Goal: Information Seeking & Learning: Learn about a topic

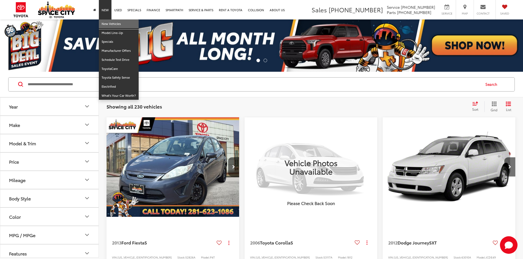
click at [109, 21] on link "New Vehicles" at bounding box center [119, 23] width 40 height 9
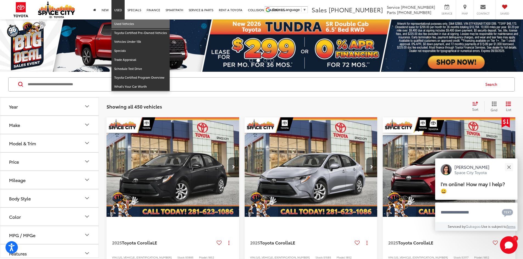
click at [125, 22] on link "Used Vehicles" at bounding box center [140, 23] width 58 height 9
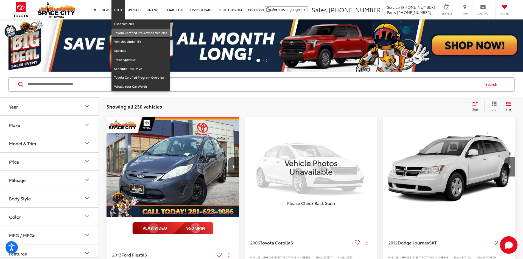
click at [129, 34] on link "Toyota Certified Pre-Owned Vehicles" at bounding box center [140, 33] width 58 height 9
